Goal: Task Accomplishment & Management: Complete application form

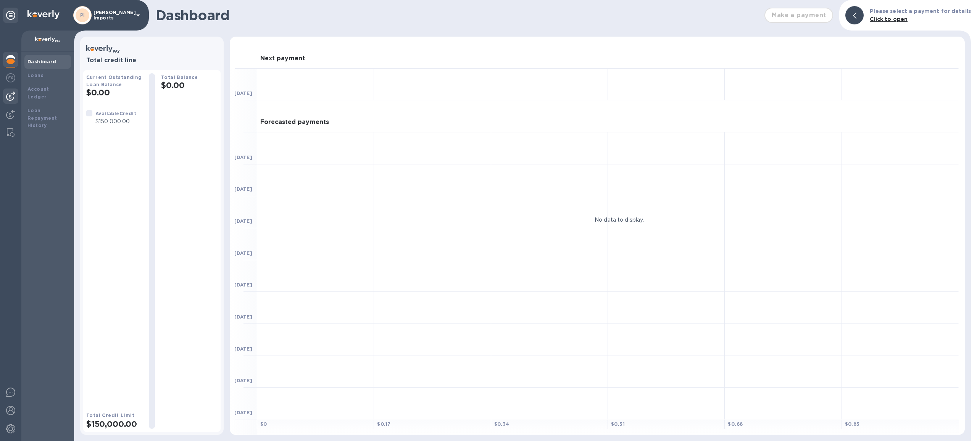
click at [8, 97] on img at bounding box center [10, 96] width 9 height 9
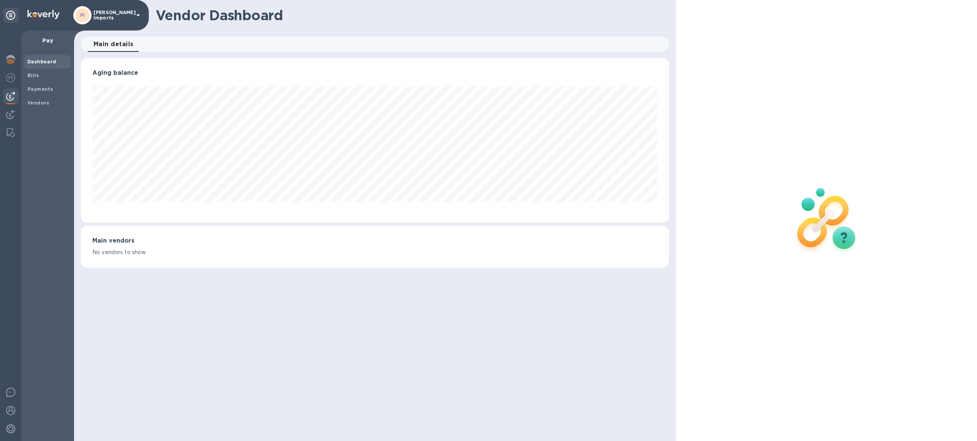
scroll to position [165, 588]
click at [38, 75] on span "Bills" at bounding box center [47, 76] width 40 height 8
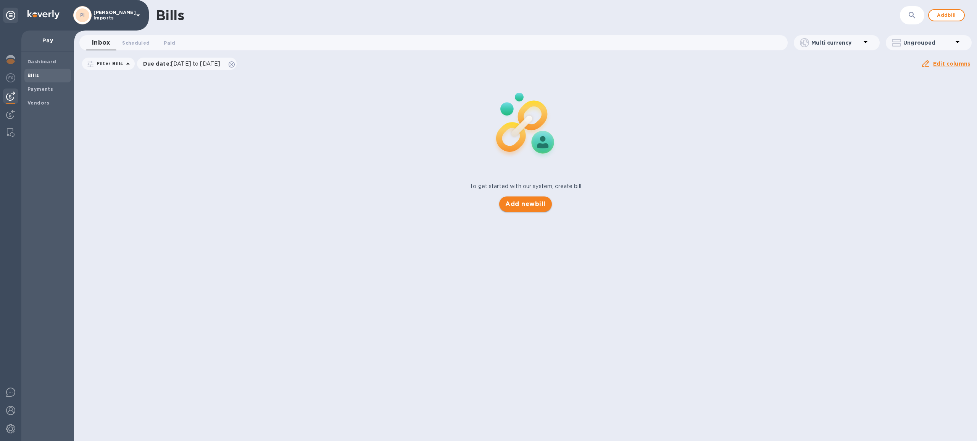
click at [541, 203] on span "Add new bill" at bounding box center [525, 204] width 40 height 9
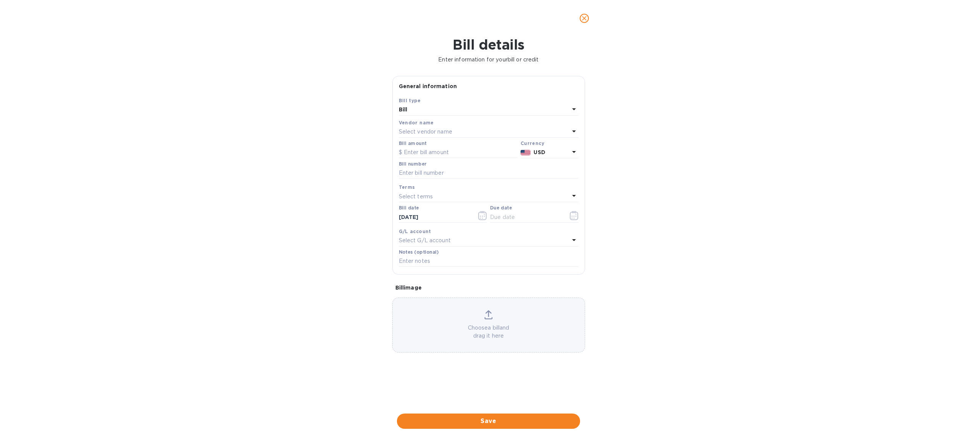
click at [452, 133] on p "Select vendor name" at bounding box center [425, 132] width 53 height 8
click at [443, 149] on input "text" at bounding box center [489, 153] width 135 height 11
type input "dr"
click at [440, 175] on p "Driogairí Shliabh Liag CGA" at bounding box center [485, 175] width 161 height 8
click at [426, 156] on input "text" at bounding box center [458, 152] width 119 height 11
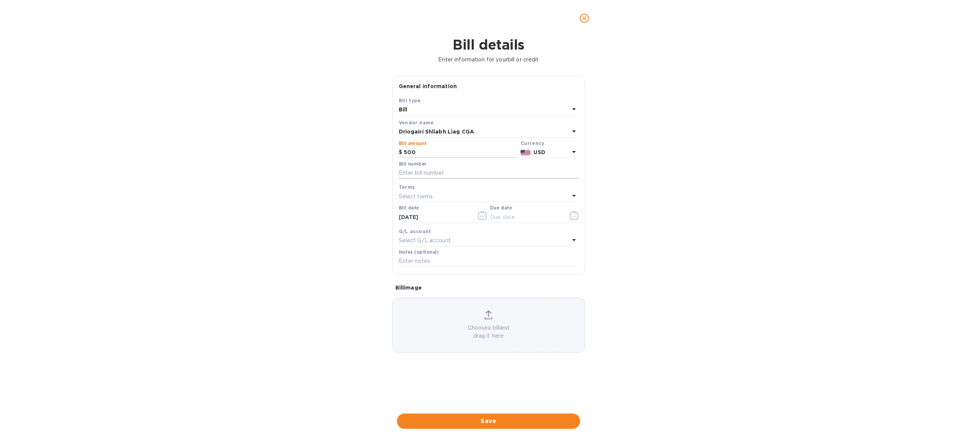
type input "500"
click at [428, 175] on input "text" at bounding box center [489, 172] width 180 height 11
click at [477, 172] on input "1394, August sales min RAM8666" at bounding box center [489, 172] width 180 height 11
type input "1394, [PERSON_NAME]. 8666"
click at [515, 223] on input "text" at bounding box center [526, 216] width 72 height 11
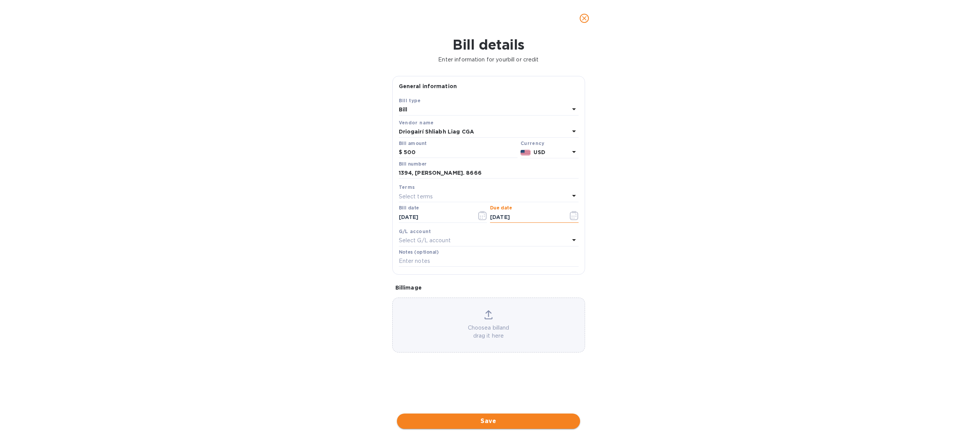
type input "[DATE]"
click at [490, 423] on span "Save" at bounding box center [488, 421] width 171 height 9
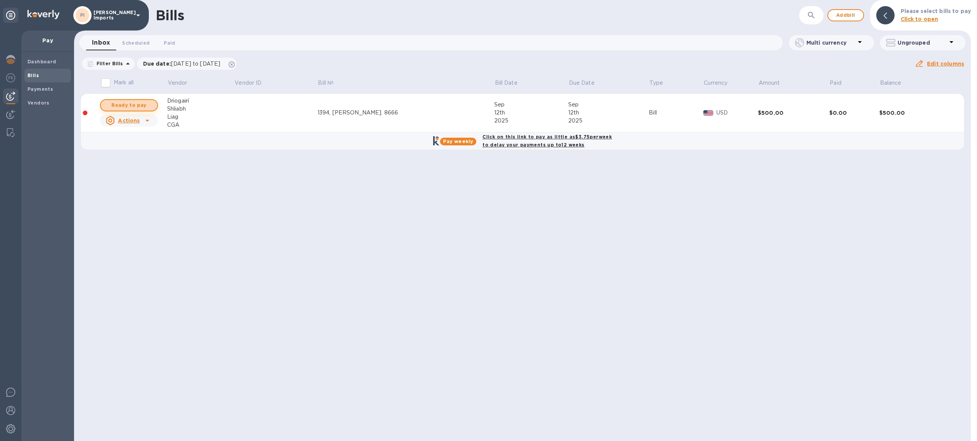
click at [138, 101] on span "Ready to pay" at bounding box center [129, 105] width 44 height 9
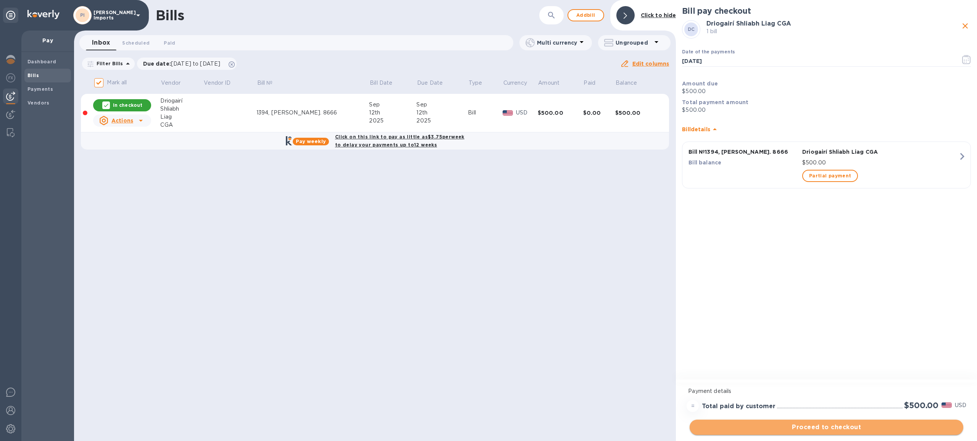
click at [827, 425] on span "Proceed to checkout" at bounding box center [825, 427] width 261 height 9
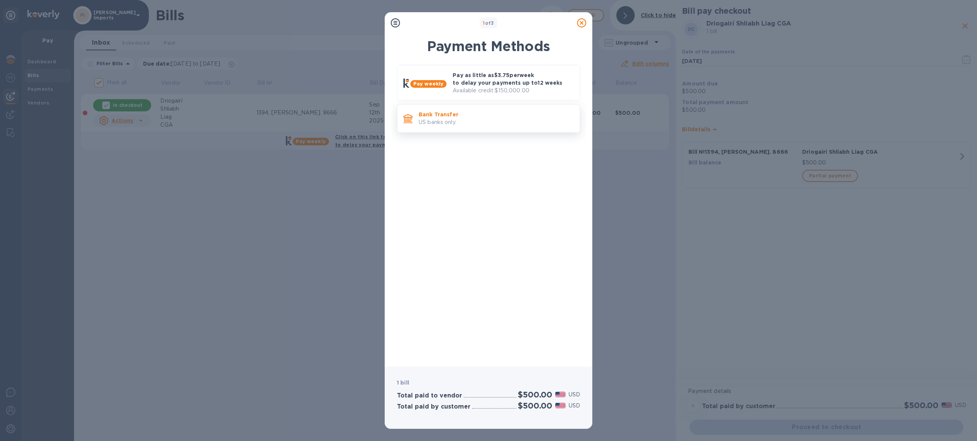
click at [430, 119] on p "US banks only." at bounding box center [495, 122] width 155 height 8
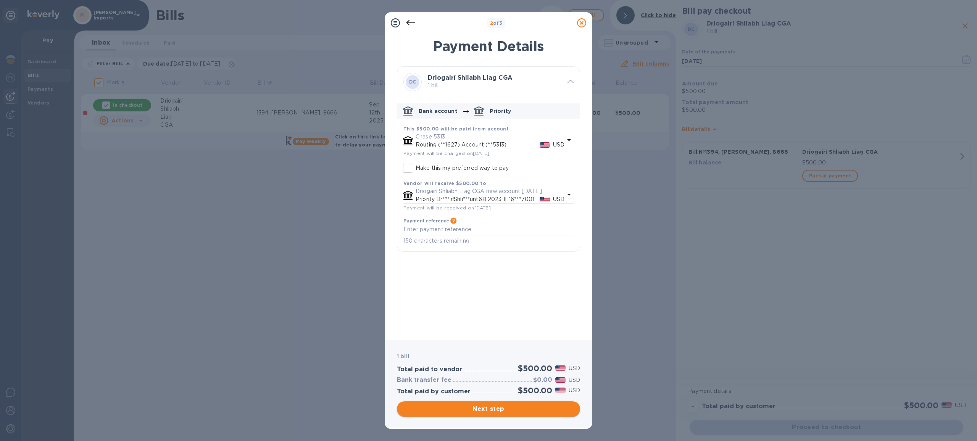
click at [513, 408] on span "Next step" at bounding box center [488, 408] width 171 height 9
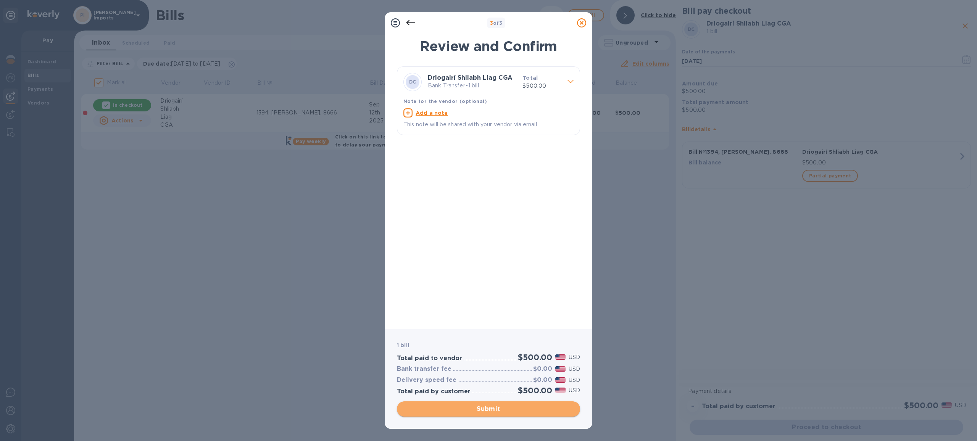
click at [513, 408] on span "Submit" at bounding box center [488, 408] width 171 height 9
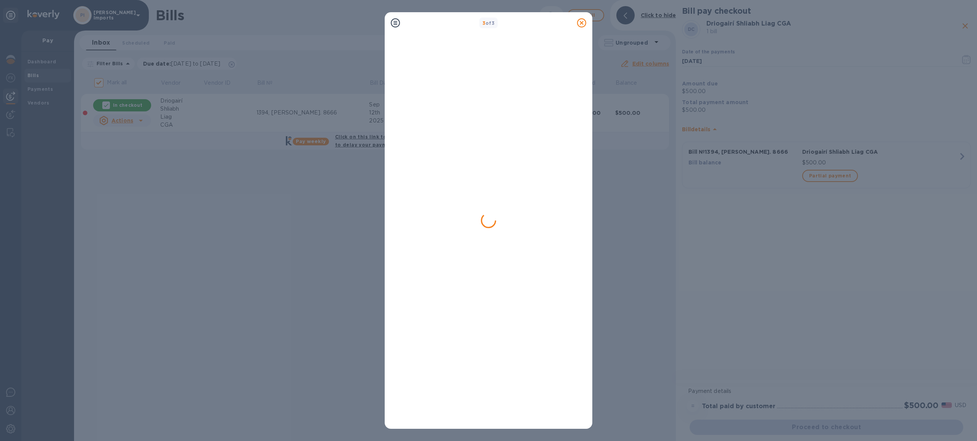
checkbox input "false"
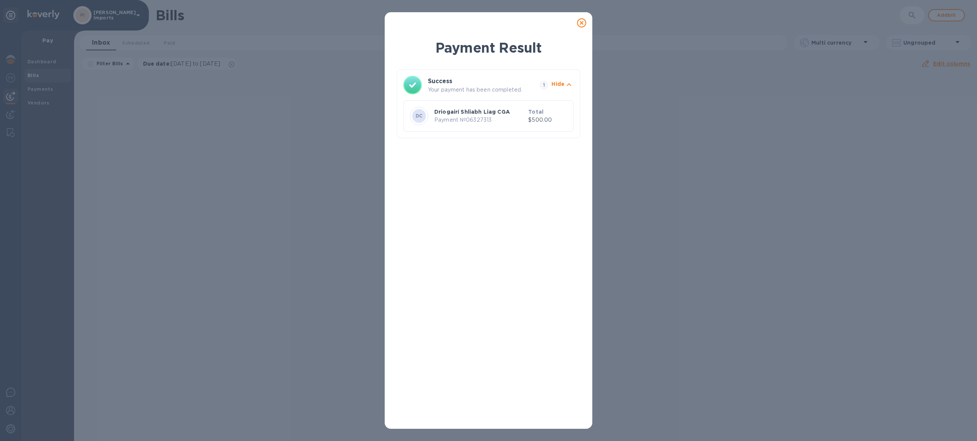
click at [584, 21] on icon at bounding box center [581, 22] width 9 height 9
